Goal: Task Accomplishment & Management: Use online tool/utility

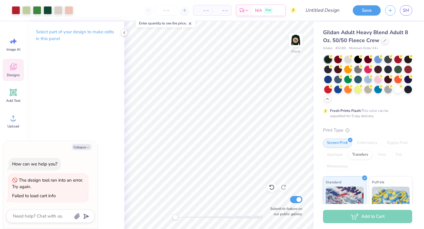
click at [13, 73] on span "Designs" at bounding box center [13, 75] width 13 height 5
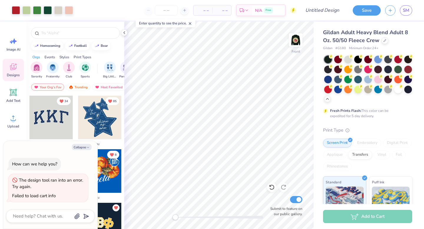
click at [87, 150] on div "Collapse How can we help you? The design tool ran into an error. Try again. Fai…" at bounding box center [50, 185] width 94 height 88
click at [84, 148] on button "Collapse" at bounding box center [82, 147] width 20 height 6
type textarea "x"
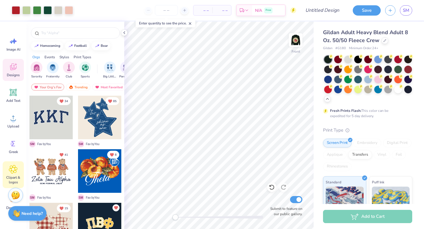
click at [9, 173] on div "Clipart & logos" at bounding box center [13, 174] width 21 height 27
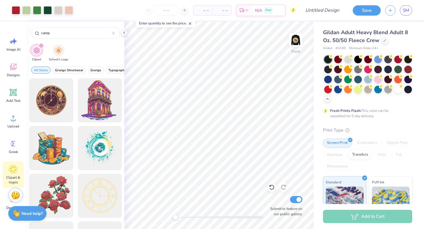
type input "camp"
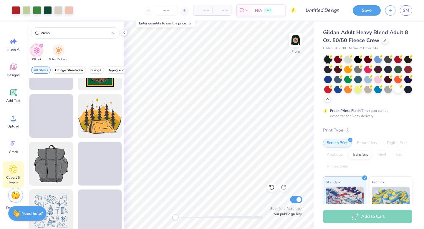
scroll to position [753, 0]
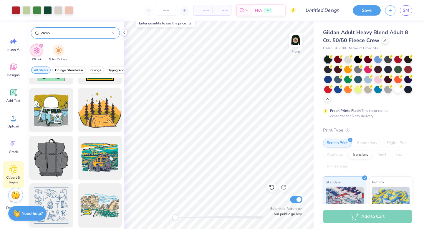
click at [74, 34] on input "camp" at bounding box center [77, 33] width 72 height 6
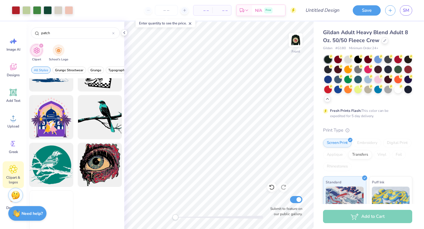
scroll to position [1900, 0]
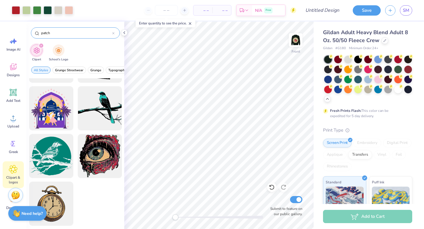
type input "patch"
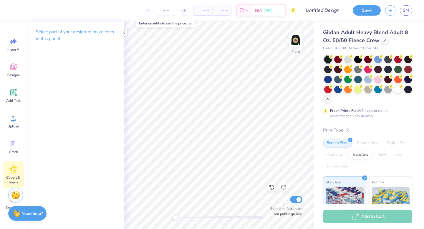
click at [16, 169] on icon at bounding box center [13, 169] width 9 height 9
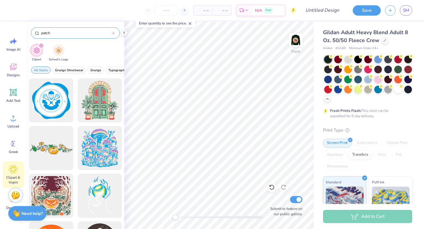
click at [66, 34] on input "patch" at bounding box center [77, 33] width 72 height 6
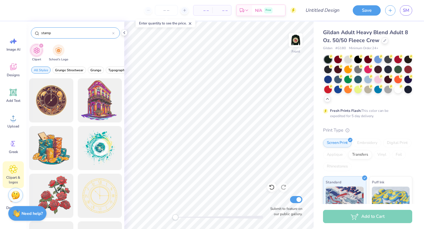
type input "stamp"
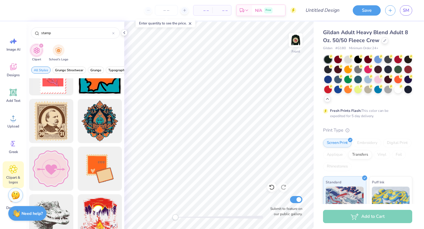
scroll to position [0, 0]
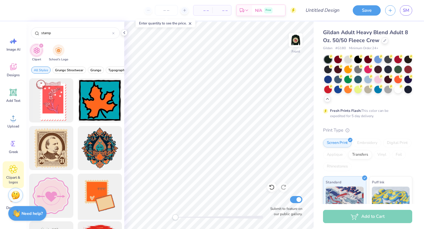
click at [94, 188] on div at bounding box center [99, 196] width 49 height 49
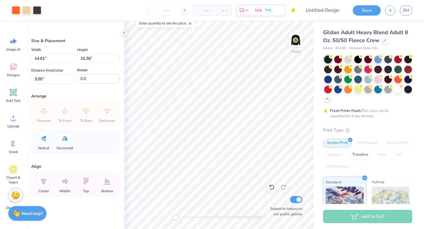
type input "10.77"
type input "11.33"
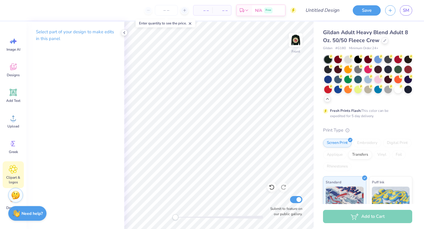
click at [10, 168] on icon at bounding box center [13, 169] width 9 height 9
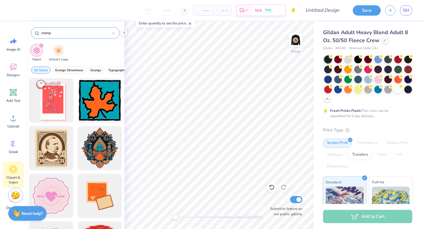
click at [61, 34] on input "stamp" at bounding box center [77, 33] width 72 height 6
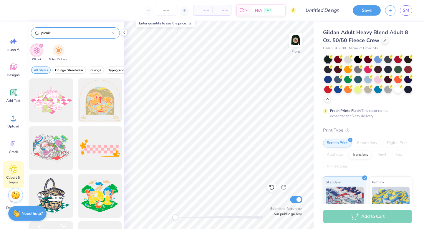
click at [78, 32] on input "picnic" at bounding box center [77, 33] width 72 height 6
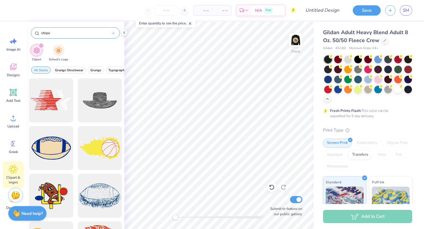
click at [91, 34] on input "stripe" at bounding box center [77, 33] width 72 height 6
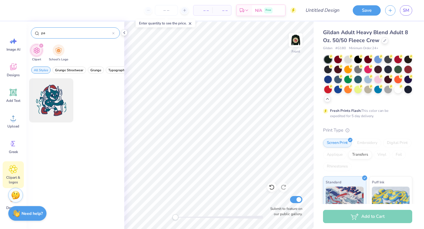
type input "p"
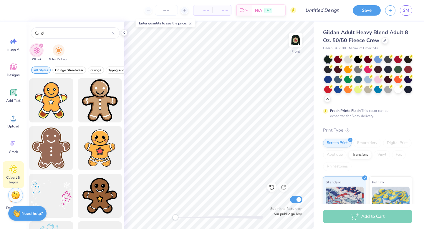
type input "g"
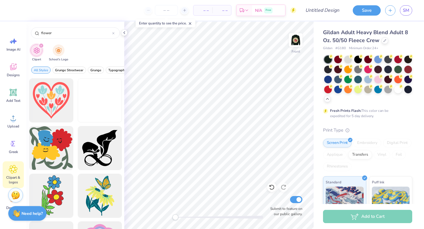
type input "flower"
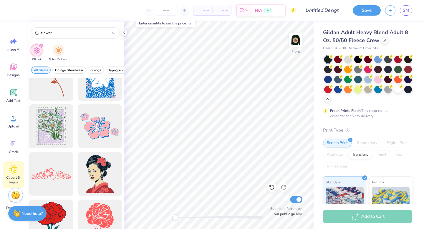
scroll to position [7084, 0]
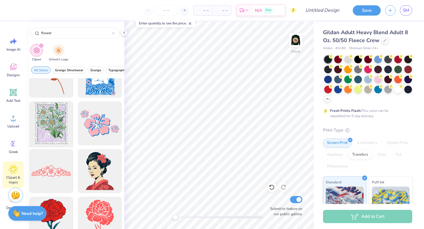
click at [68, 140] on div at bounding box center [51, 123] width 49 height 49
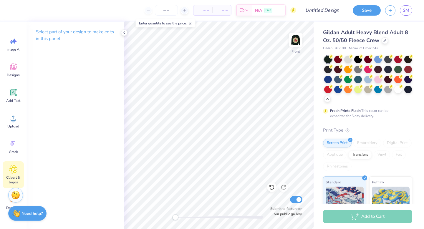
click at [13, 170] on icon at bounding box center [13, 170] width 4 height 4
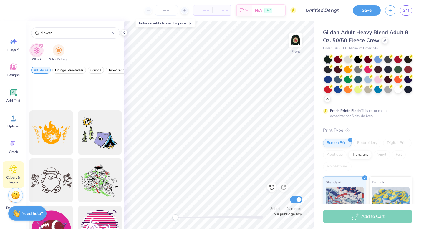
scroll to position [15466, 0]
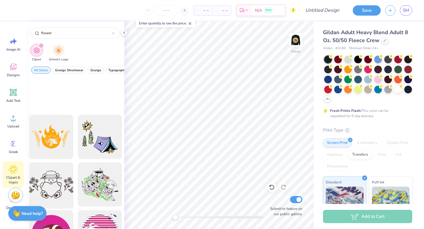
click at [56, 187] on div at bounding box center [51, 184] width 49 height 49
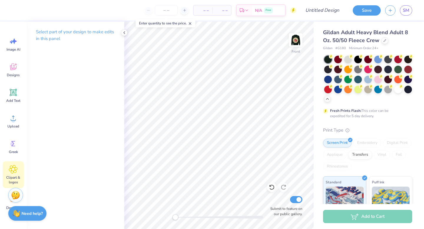
click at [12, 174] on div "Clipart & logos" at bounding box center [13, 174] width 21 height 27
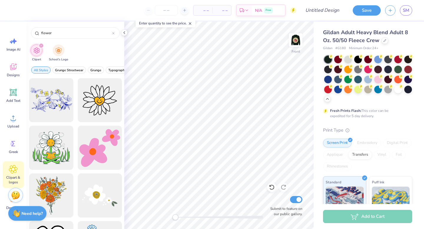
scroll to position [574, 0]
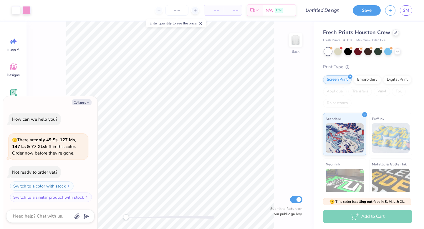
click at [393, 36] on div "Fresh Prints Houston Crew" at bounding box center [367, 33] width 89 height 8
click at [395, 35] on div at bounding box center [395, 32] width 6 height 6
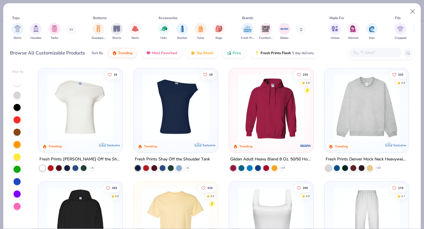
click at [373, 102] on img at bounding box center [366, 107] width 72 height 67
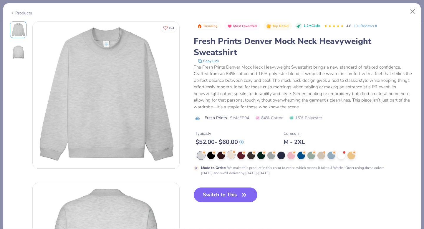
click at [229, 154] on div at bounding box center [231, 155] width 8 height 8
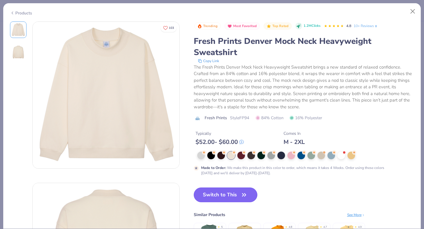
click at [224, 196] on button "Switch to This" at bounding box center [226, 195] width 64 height 15
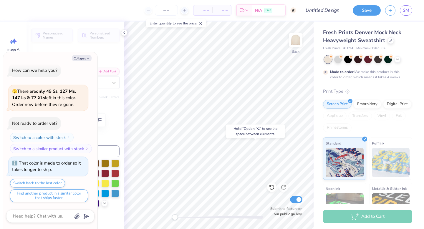
type textarea "x"
type input "8.93"
type input "2.48"
type input "16.76"
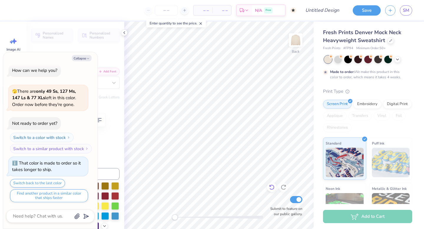
type textarea "x"
type textarea "GHI"
type textarea "x"
type textarea "HI"
type textarea "x"
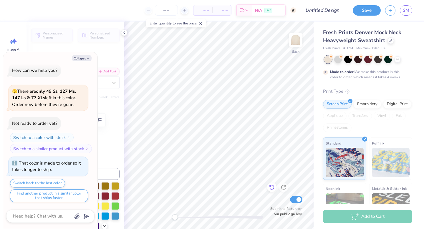
type textarea "H"
type textarea "x"
type textarea "SI"
type textarea "x"
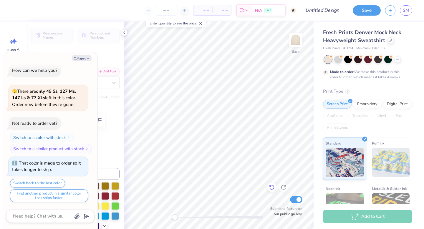
type textarea "SIG"
type textarea "x"
type textarea "SIGM"
type textarea "x"
type textarea "SIGMA"
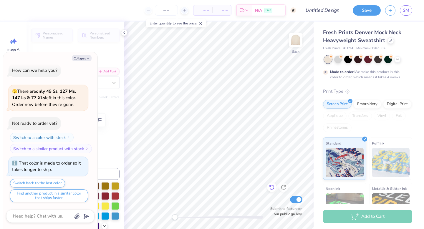
scroll to position [0, 0]
type textarea "x"
type input "11.58"
type input "2.43"
type input "17.01"
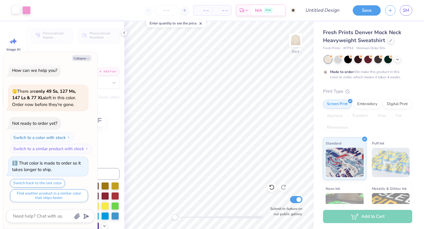
click at [16, 9] on div at bounding box center [16, 10] width 8 height 8
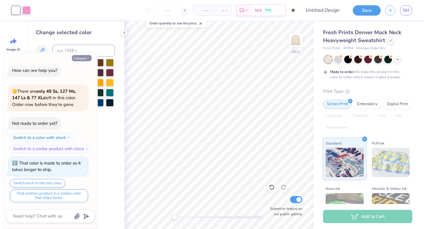
click at [88, 59] on icon "button" at bounding box center [88, 59] width 4 height 4
type textarea "x"
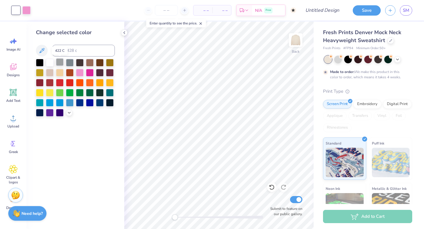
click at [61, 64] on div at bounding box center [60, 62] width 8 height 8
click at [60, 72] on div at bounding box center [60, 72] width 8 height 8
click at [68, 114] on icon at bounding box center [69, 112] width 5 height 5
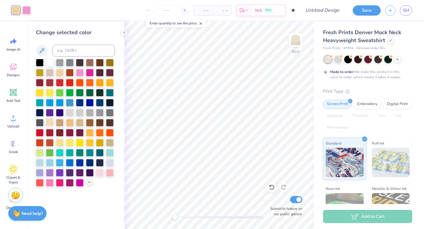
click at [49, 122] on div at bounding box center [50, 122] width 8 height 8
click at [27, 11] on div at bounding box center [26, 10] width 8 height 8
click at [50, 122] on div at bounding box center [50, 122] width 8 height 8
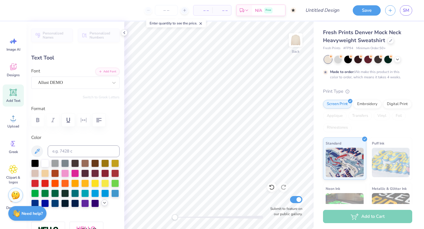
click at [106, 201] on icon at bounding box center [104, 203] width 5 height 5
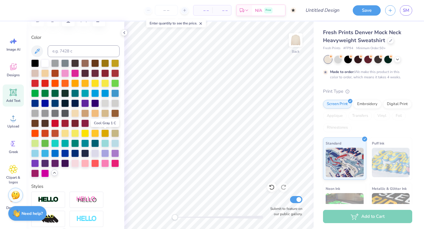
scroll to position [122, 0]
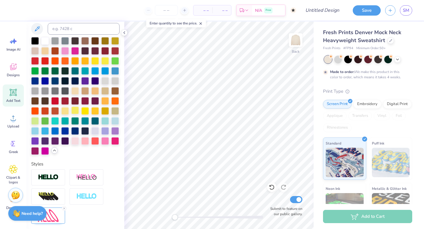
click at [77, 108] on div at bounding box center [75, 111] width 8 height 8
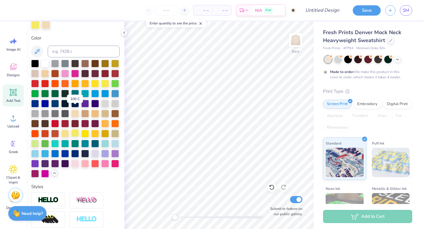
scroll to position [145, 0]
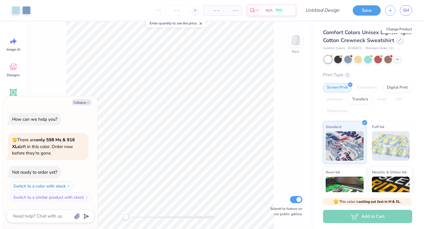
click at [399, 41] on icon at bounding box center [400, 40] width 2 height 2
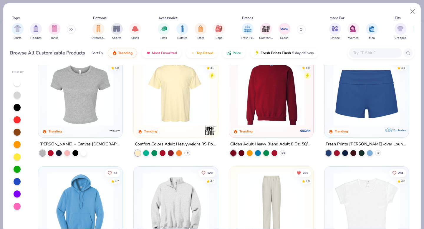
scroll to position [339, 0]
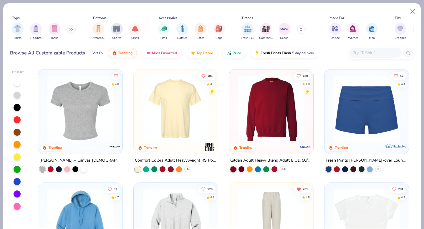
click at [260, 112] on img at bounding box center [271, 108] width 72 height 67
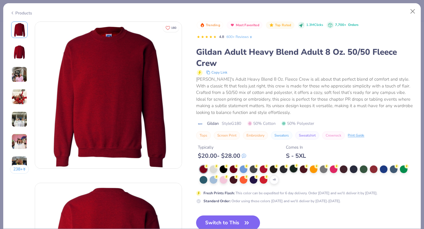
click at [295, 168] on div at bounding box center [294, 169] width 8 height 8
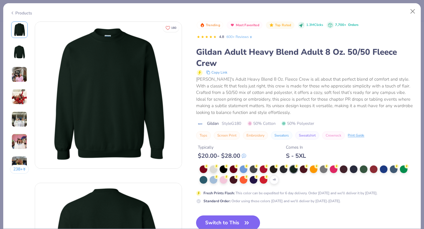
click at [224, 220] on button "Switch to This" at bounding box center [228, 223] width 64 height 15
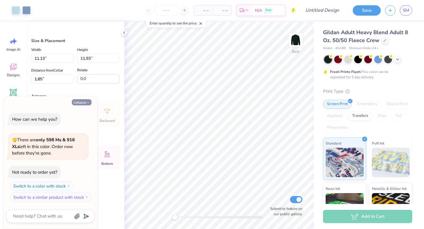
click at [87, 101] on icon "button" at bounding box center [88, 103] width 4 height 4
type textarea "x"
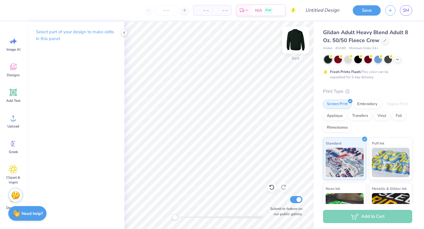
click at [301, 39] on img at bounding box center [296, 40] width 24 height 24
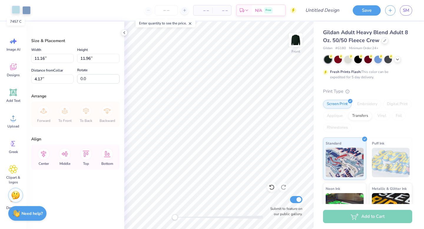
click at [19, 13] on div at bounding box center [16, 10] width 8 height 8
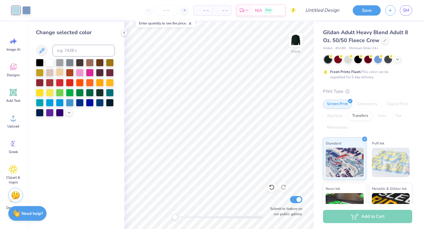
click at [60, 71] on div at bounding box center [60, 72] width 8 height 8
click at [69, 112] on icon at bounding box center [69, 112] width 5 height 5
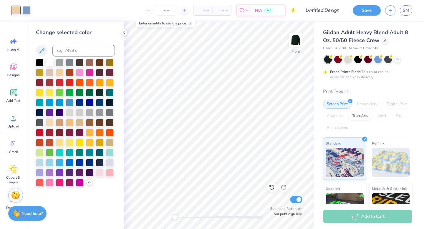
click at [50, 123] on div at bounding box center [50, 122] width 8 height 8
click at [102, 173] on div at bounding box center [100, 172] width 8 height 8
click at [28, 7] on div at bounding box center [26, 10] width 8 height 8
click at [49, 120] on div at bounding box center [50, 122] width 8 height 8
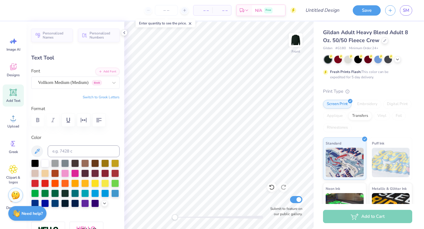
scroll to position [0, 1]
type textarea "B"
type textarea "Rocktober fest"
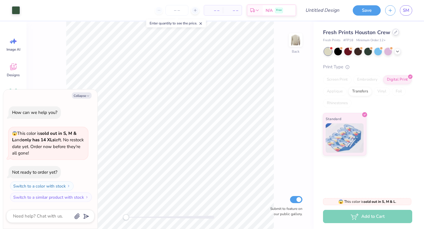
click at [395, 34] on div at bounding box center [395, 32] width 6 height 6
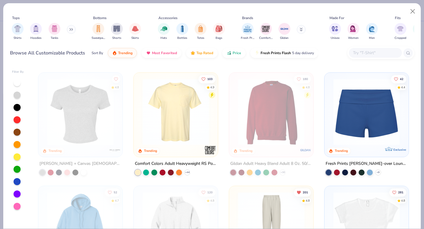
scroll to position [336, 0]
click at [415, 9] on button "Close" at bounding box center [412, 11] width 11 height 11
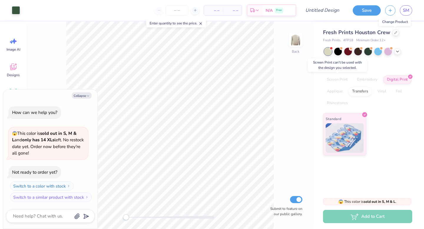
click at [343, 82] on div "Screen Print" at bounding box center [337, 79] width 29 height 9
click at [131, 208] on div "Back Submit to feature on our public gallery." at bounding box center [169, 125] width 287 height 208
click at [394, 34] on div at bounding box center [395, 32] width 6 height 6
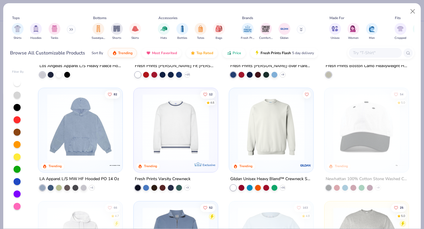
scroll to position [775, 0]
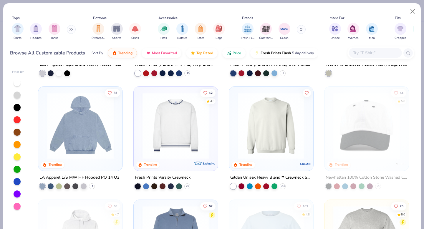
click at [288, 111] on div at bounding box center [198, 125] width 217 height 67
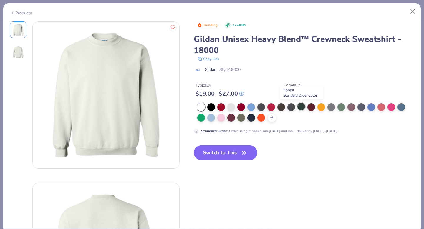
click at [298, 107] on div at bounding box center [301, 107] width 8 height 8
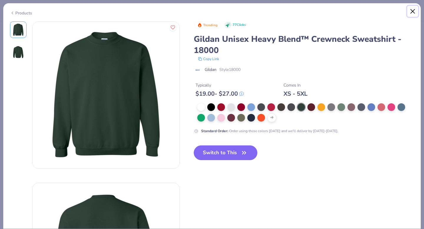
click at [413, 10] on button "Close" at bounding box center [412, 11] width 11 height 11
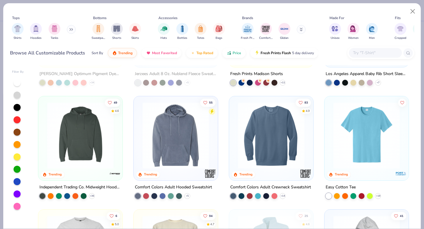
scroll to position [1329, 0]
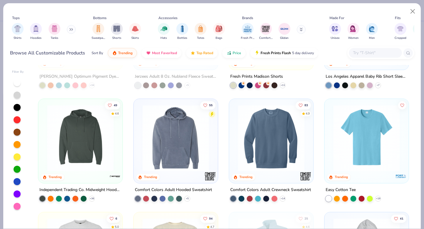
click at [266, 142] on img at bounding box center [271, 138] width 72 height 67
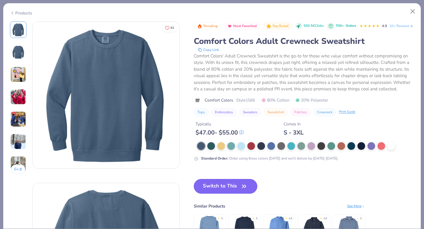
click at [16, 96] on img at bounding box center [18, 97] width 16 height 16
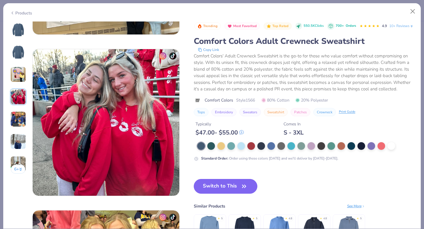
scroll to position [484, 0]
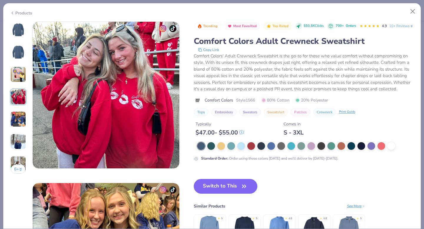
click at [17, 118] on img at bounding box center [18, 119] width 16 height 16
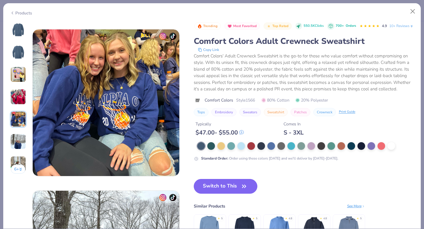
scroll to position [645, 0]
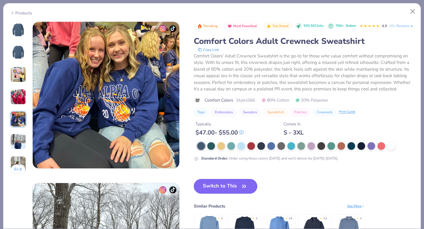
click at [22, 131] on div "6 +" at bounding box center [18, 99] width 16 height 157
click at [22, 143] on img at bounding box center [18, 142] width 16 height 16
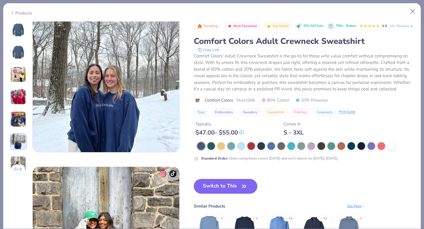
scroll to position [824, 0]
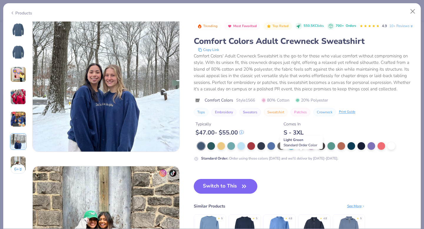
click at [303, 149] on div at bounding box center [301, 146] width 8 height 8
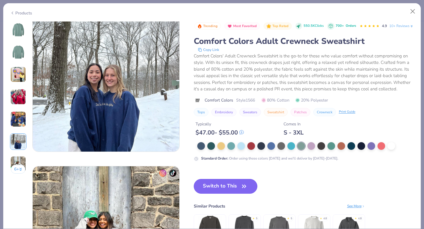
click at [223, 194] on button "Switch to This" at bounding box center [226, 186] width 64 height 15
type textarea "x"
